Goal: Communication & Community: Answer question/provide support

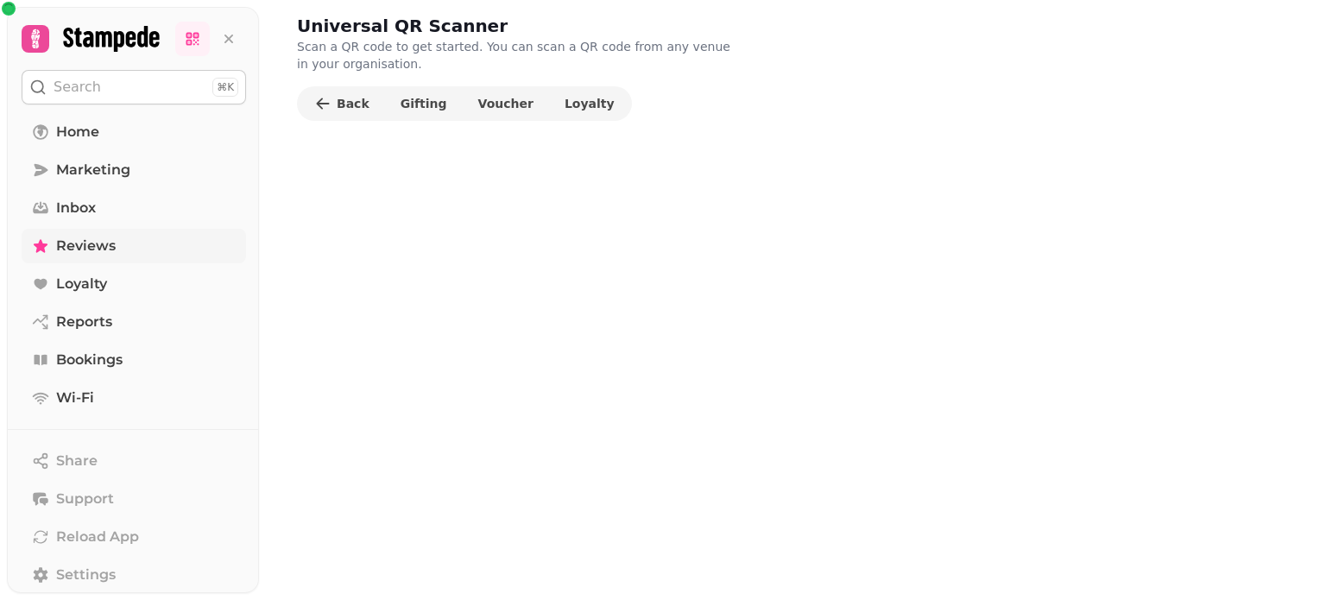
click at [79, 244] on span "Reviews" at bounding box center [86, 246] width 60 height 21
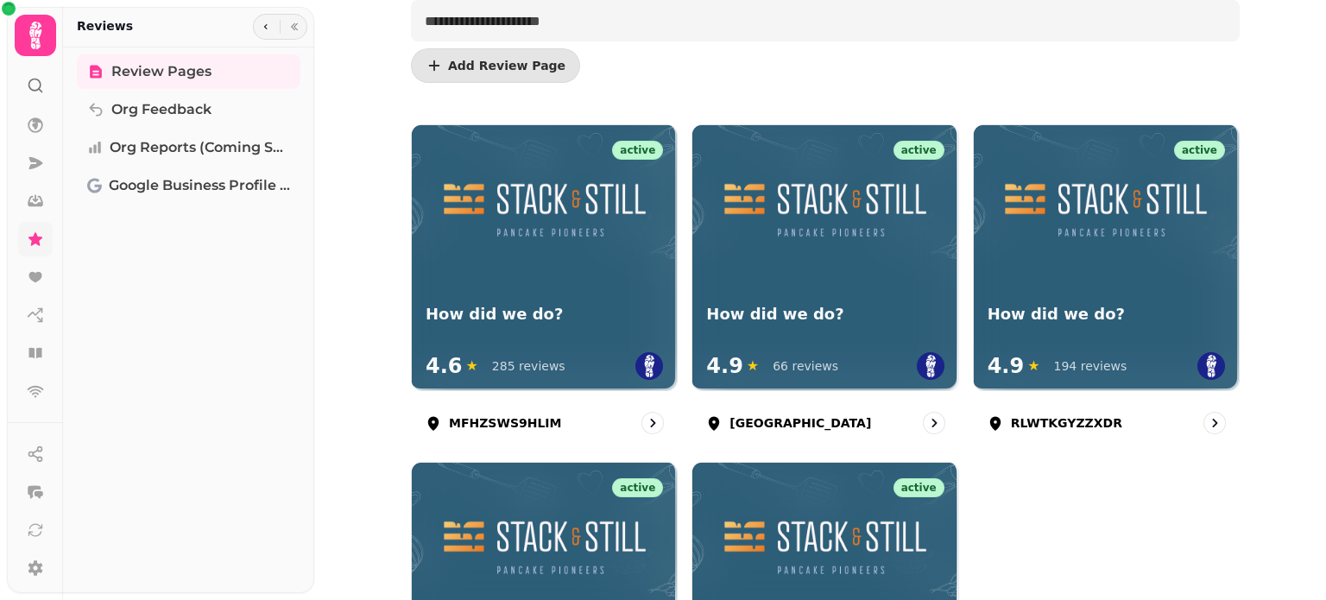
scroll to position [128, 0]
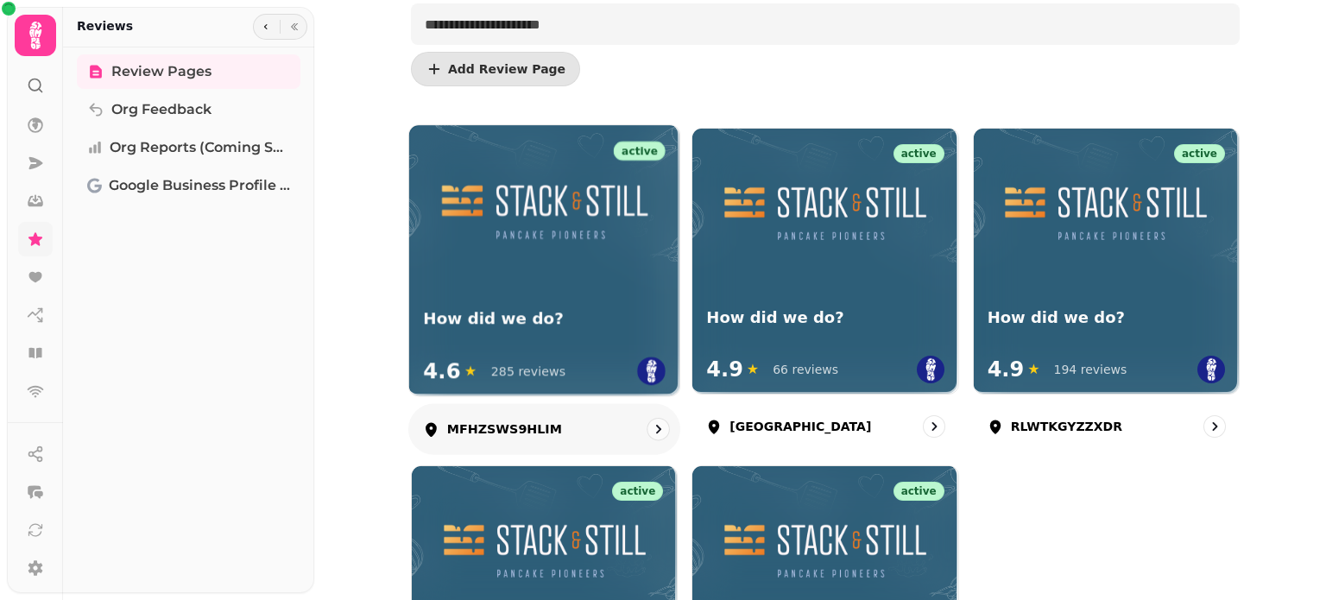
click at [563, 291] on div "active How did we do? 4.6 ★ 285 reviews" at bounding box center [544, 260] width 270 height 270
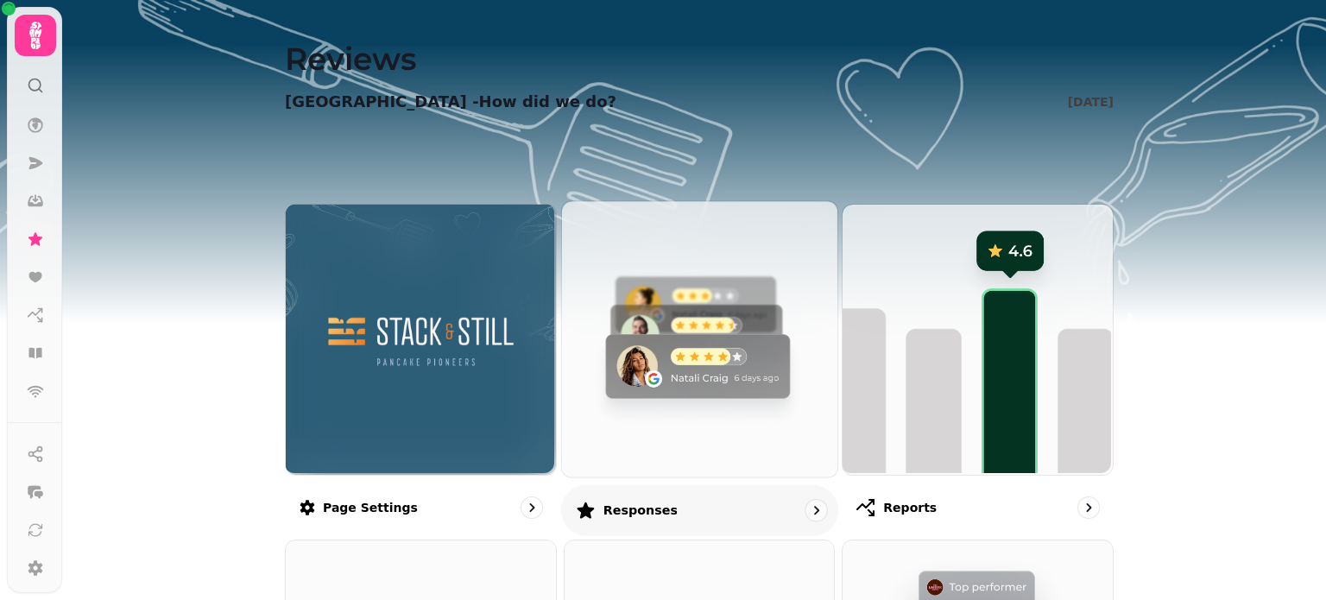
click at [661, 420] on img at bounding box center [696, 336] width 275 height 275
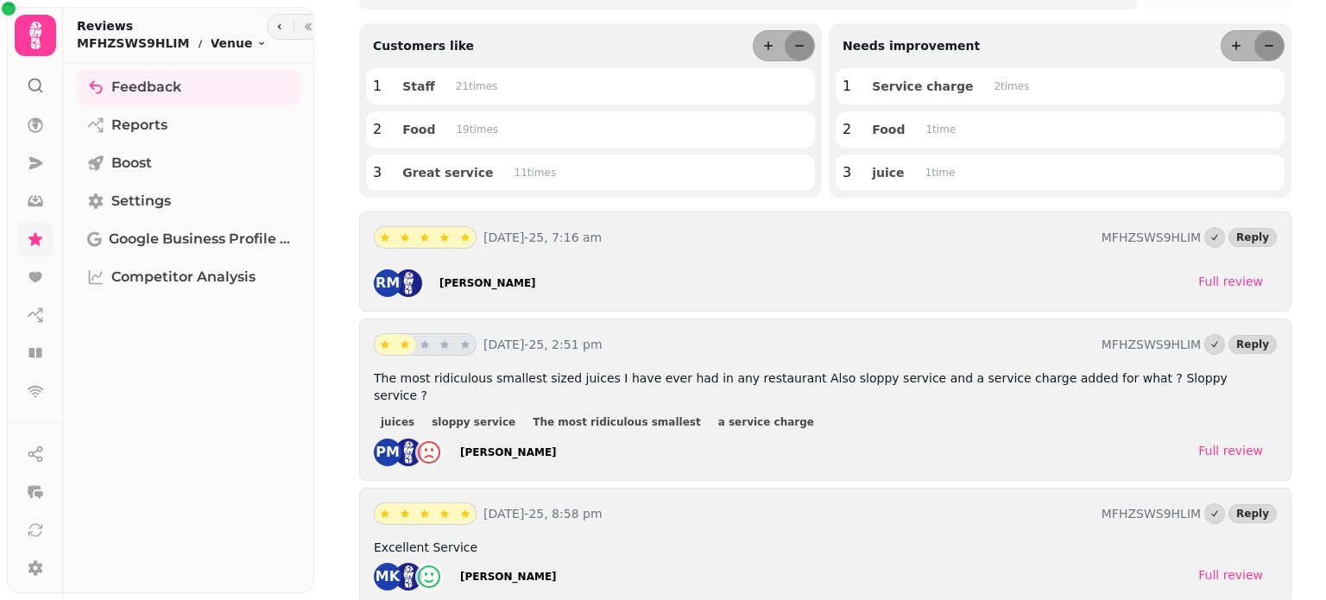
scroll to position [197, 0]
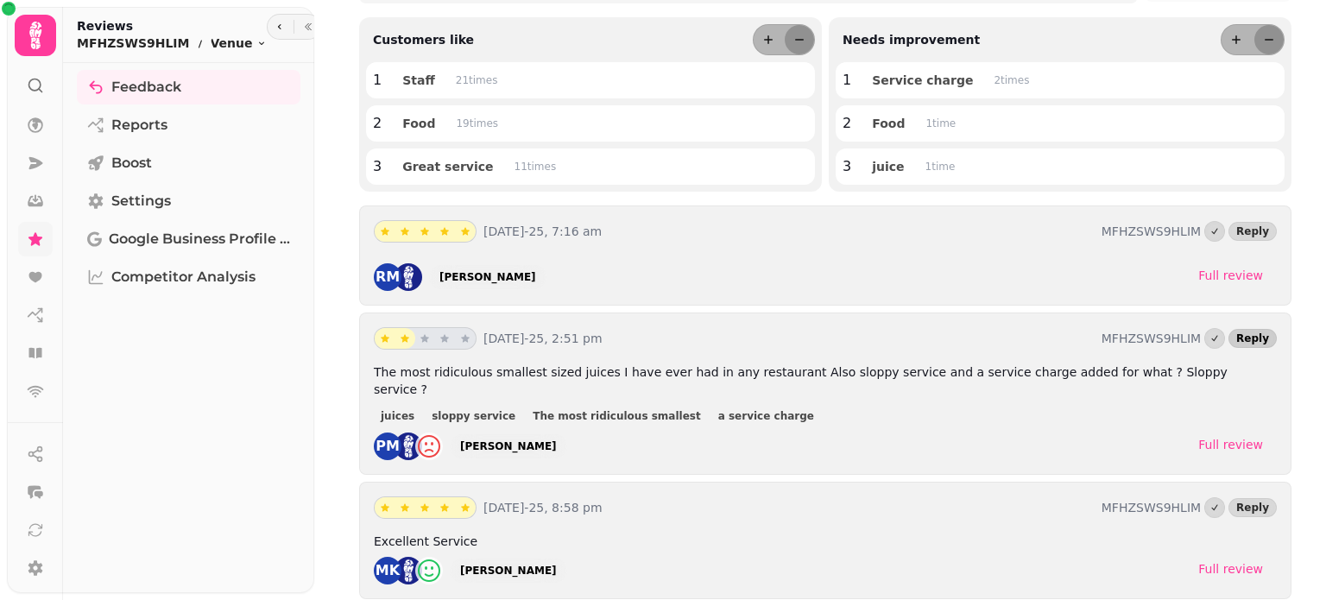
click at [1262, 339] on span "Reply" at bounding box center [1252, 338] width 33 height 10
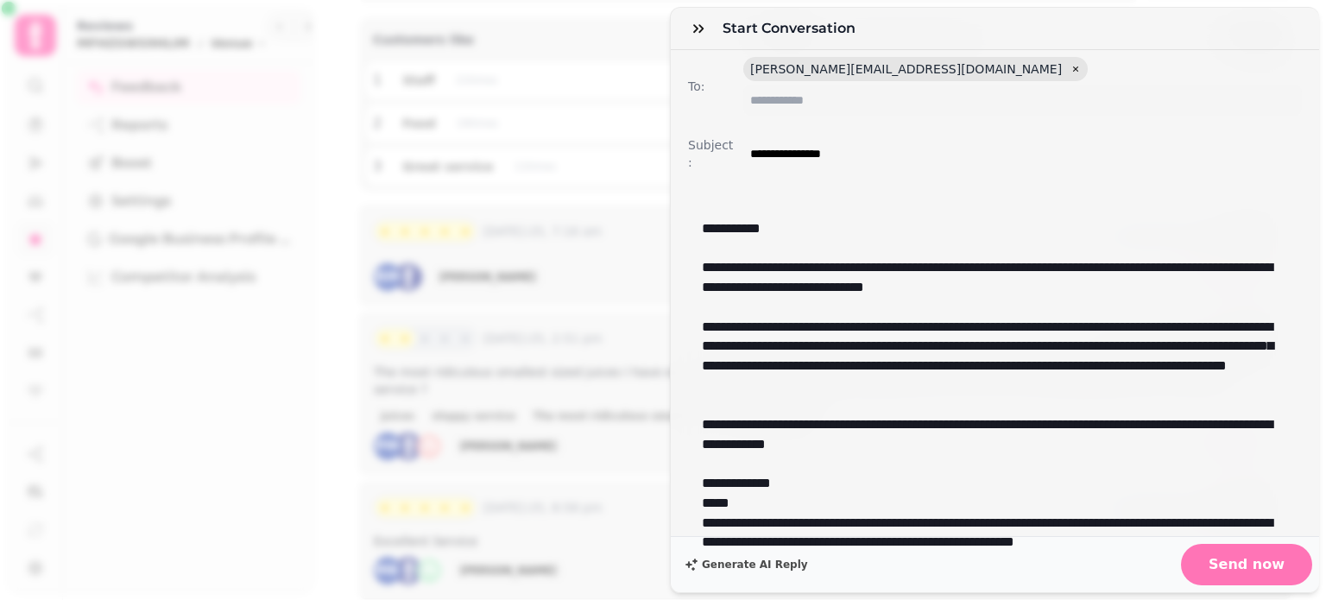
click at [1231, 560] on span "Send now" at bounding box center [1247, 565] width 76 height 14
